Goal: Task Accomplishment & Management: Use online tool/utility

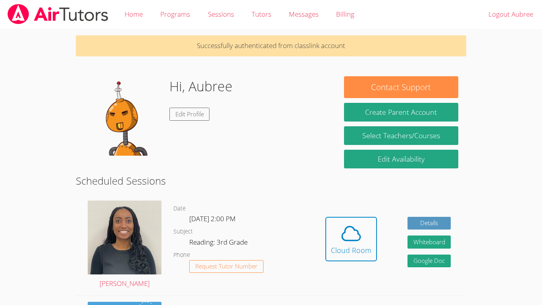
click at [56, 249] on body "Home Programs Sessions Tutors Messages Billing Logout Aubree Successfully authe…" at bounding box center [271, 152] width 542 height 305
click at [328, 232] on button "Cloud Room" at bounding box center [352, 239] width 52 height 44
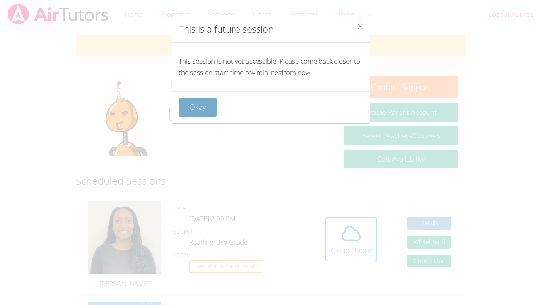
click at [192, 102] on button "Okay" at bounding box center [198, 107] width 38 height 19
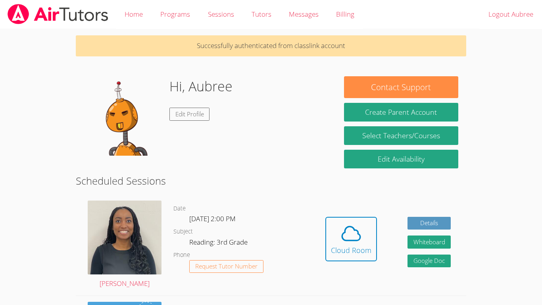
click at [192, 102] on div "Hi, Aubree Edit Profile" at bounding box center [201, 115] width 63 height 79
click at [349, 212] on div "Hidden Cloud Room Details Whiteboard Hidden Google Doc" at bounding box center [388, 245] width 156 height 101
click at [354, 219] on button "Cloud Room" at bounding box center [352, 239] width 52 height 44
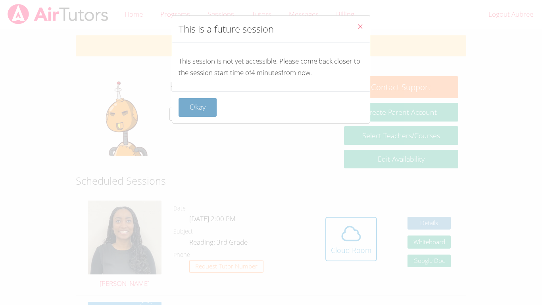
click at [208, 113] on button "Okay" at bounding box center [198, 107] width 38 height 19
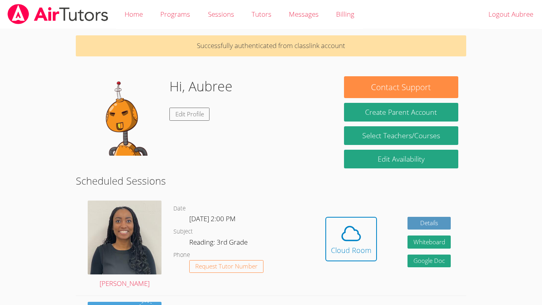
click at [326, 217] on button "Cloud Room" at bounding box center [352, 239] width 52 height 44
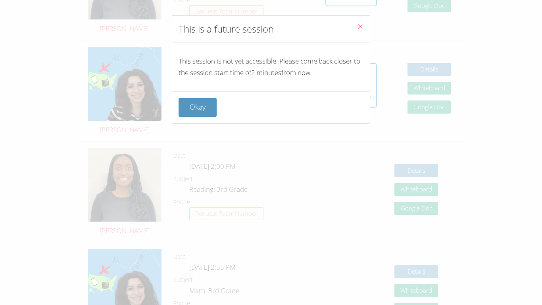
scroll to position [267, 0]
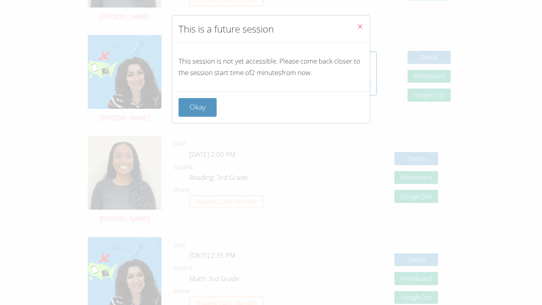
click button "Okay" at bounding box center [198, 107] width 38 height 19
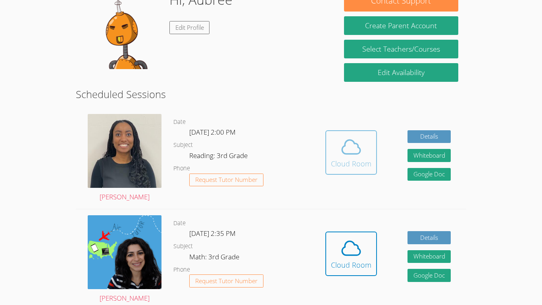
click at [372, 161] on button "Cloud Room" at bounding box center [352, 152] width 52 height 44
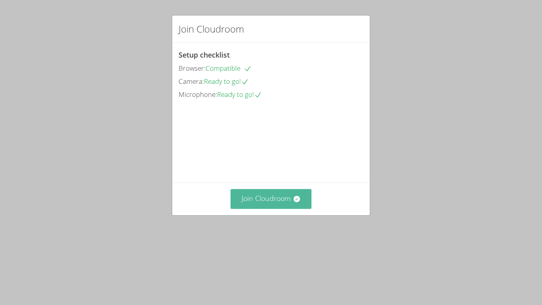
click at [280, 208] on button "Join Cloudroom" at bounding box center [271, 198] width 81 height 19
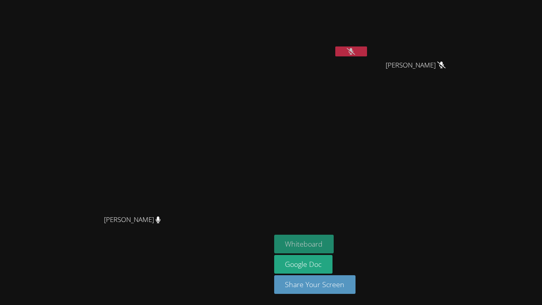
click at [334, 245] on button "Whiteboard" at bounding box center [304, 244] width 60 height 19
click at [334, 242] on button "Whiteboard" at bounding box center [304, 244] width 60 height 19
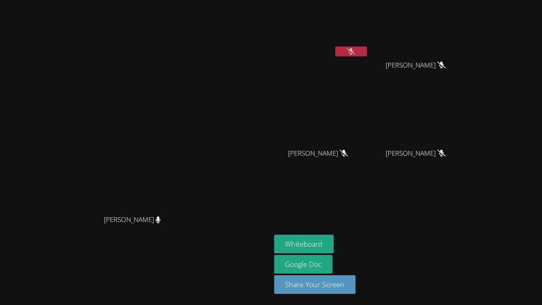
click at [355, 50] on icon at bounding box center [351, 51] width 8 height 7
click at [334, 245] on button "Whiteboard" at bounding box center [304, 244] width 60 height 19
click at [355, 52] on icon at bounding box center [351, 51] width 8 height 7
click at [354, 52] on icon at bounding box center [351, 51] width 5 height 7
click at [334, 245] on button "Whiteboard" at bounding box center [304, 244] width 60 height 19
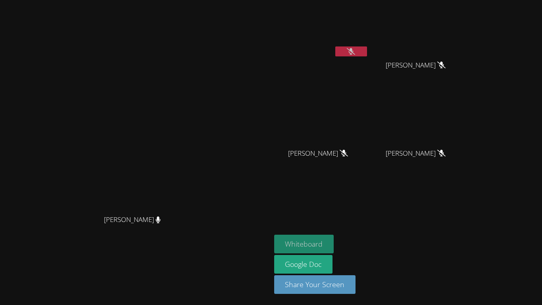
click at [334, 247] on button "Whiteboard" at bounding box center [304, 244] width 60 height 19
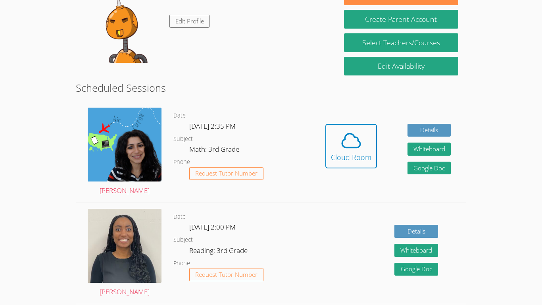
scroll to position [56, 0]
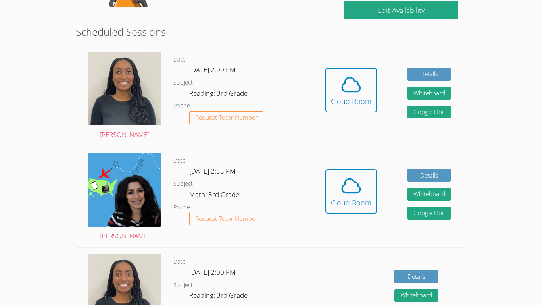
scroll to position [148, 0]
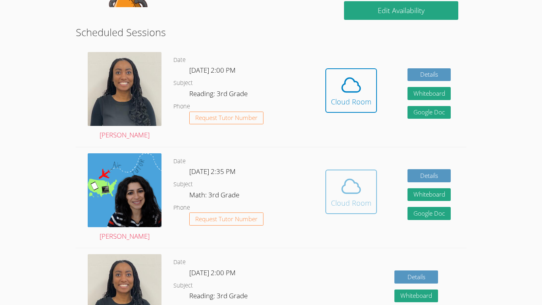
click at [347, 185] on icon at bounding box center [351, 186] width 22 height 22
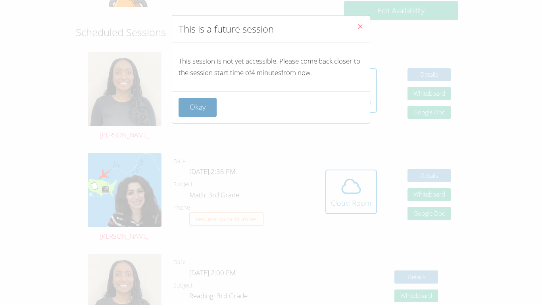
click at [212, 108] on button "Okay" at bounding box center [198, 107] width 38 height 19
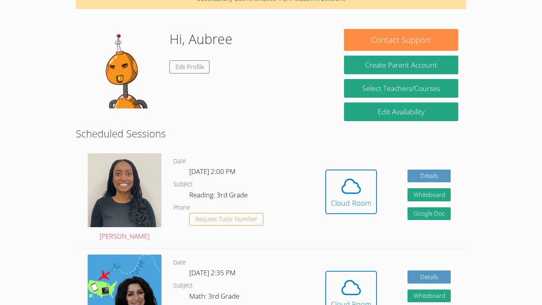
scroll to position [0, 0]
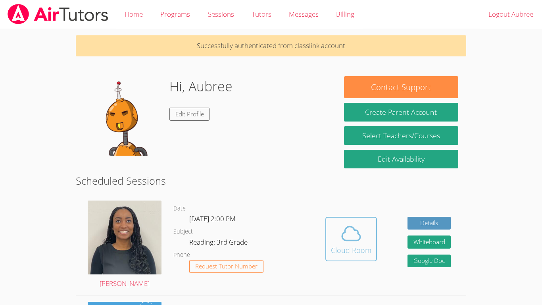
click at [366, 240] on span at bounding box center [351, 233] width 40 height 22
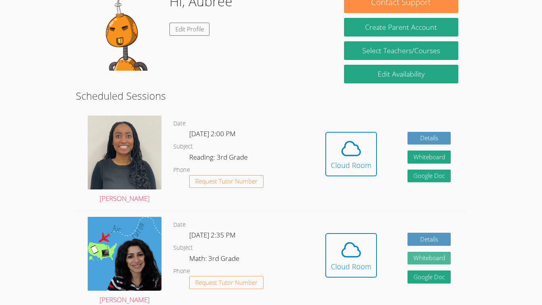
scroll to position [86, 0]
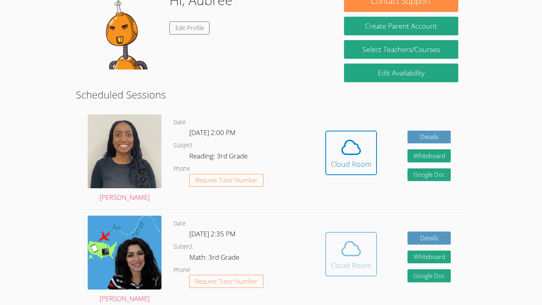
click at [358, 243] on icon at bounding box center [351, 248] width 22 height 22
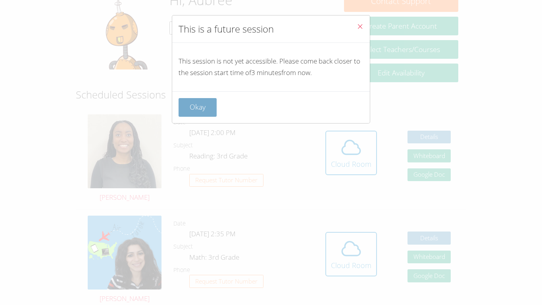
click at [214, 104] on button "Okay" at bounding box center [198, 107] width 38 height 19
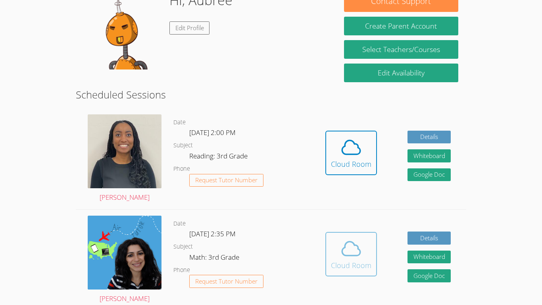
click at [351, 248] on icon at bounding box center [351, 248] width 22 height 22
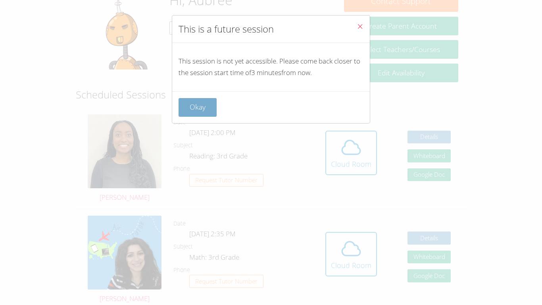
click at [185, 104] on button "Okay" at bounding box center [198, 107] width 38 height 19
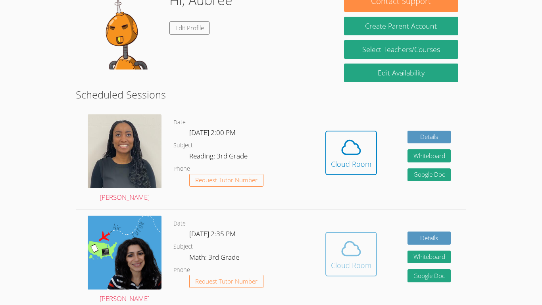
click at [344, 264] on div "Cloud Room" at bounding box center [351, 265] width 40 height 11
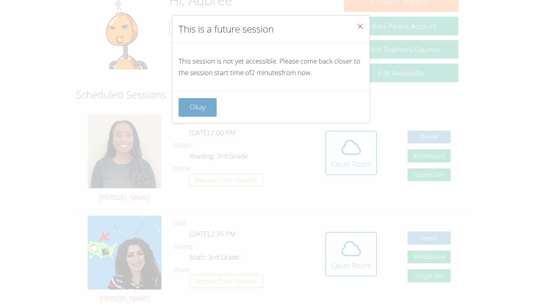
click at [191, 105] on button "Okay" at bounding box center [198, 107] width 38 height 19
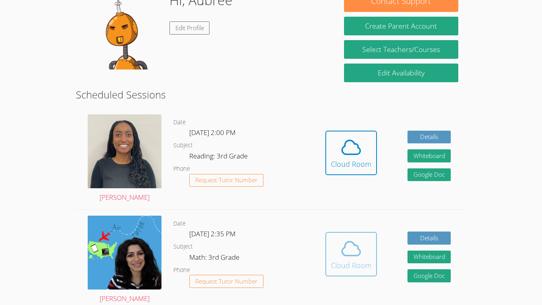
click at [374, 244] on button "Cloud Room" at bounding box center [352, 254] width 52 height 44
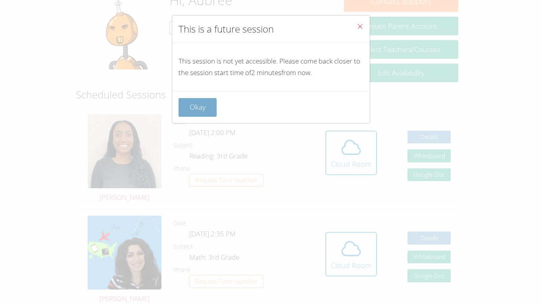
click at [208, 108] on button "Okay" at bounding box center [198, 107] width 38 height 19
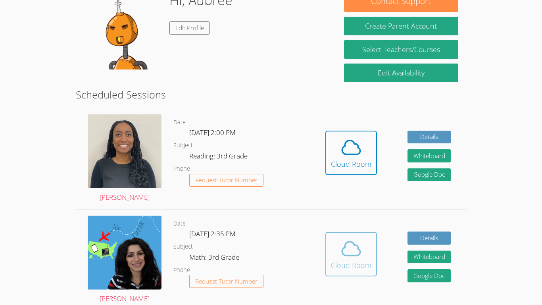
click at [351, 256] on icon at bounding box center [351, 248] width 22 height 22
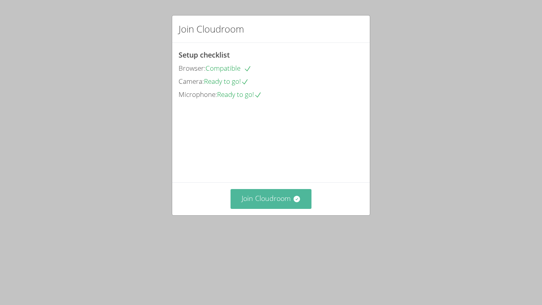
click at [291, 208] on button "Join Cloudroom" at bounding box center [271, 198] width 81 height 19
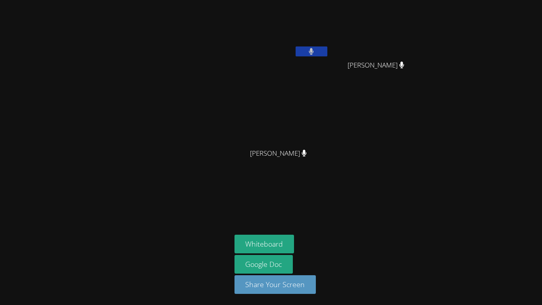
click at [316, 54] on button at bounding box center [312, 51] width 32 height 10
click at [319, 56] on button at bounding box center [312, 51] width 32 height 10
click at [399, 150] on icon at bounding box center [401, 153] width 5 height 7
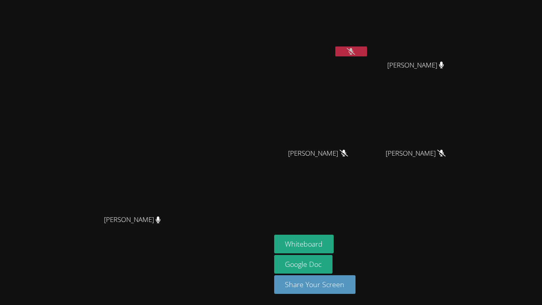
click at [367, 51] on button at bounding box center [351, 51] width 32 height 10
click at [367, 53] on button at bounding box center [351, 51] width 32 height 10
click at [367, 48] on button at bounding box center [351, 51] width 32 height 10
click at [367, 50] on button at bounding box center [351, 51] width 32 height 10
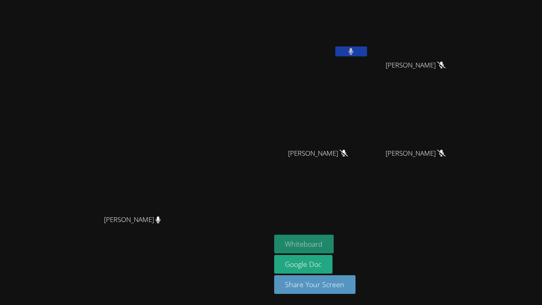
click at [334, 245] on button "Whiteboard" at bounding box center [304, 244] width 60 height 19
click at [334, 244] on button "Whiteboard" at bounding box center [304, 244] width 60 height 19
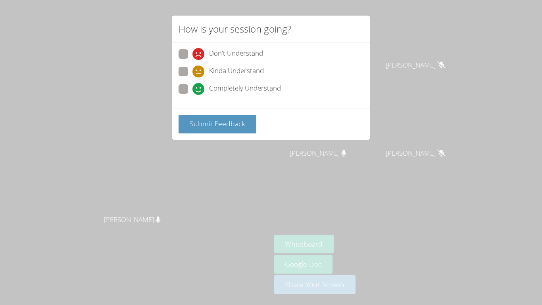
click at [230, 86] on span "Completely Understand" at bounding box center [245, 89] width 72 height 12
click at [199, 86] on input "Completely Understand" at bounding box center [196, 87] width 7 height 7
radio input "true"
click at [237, 125] on span "Submit Feedback" at bounding box center [218, 124] width 56 height 10
